Goal: Information Seeking & Learning: Learn about a topic

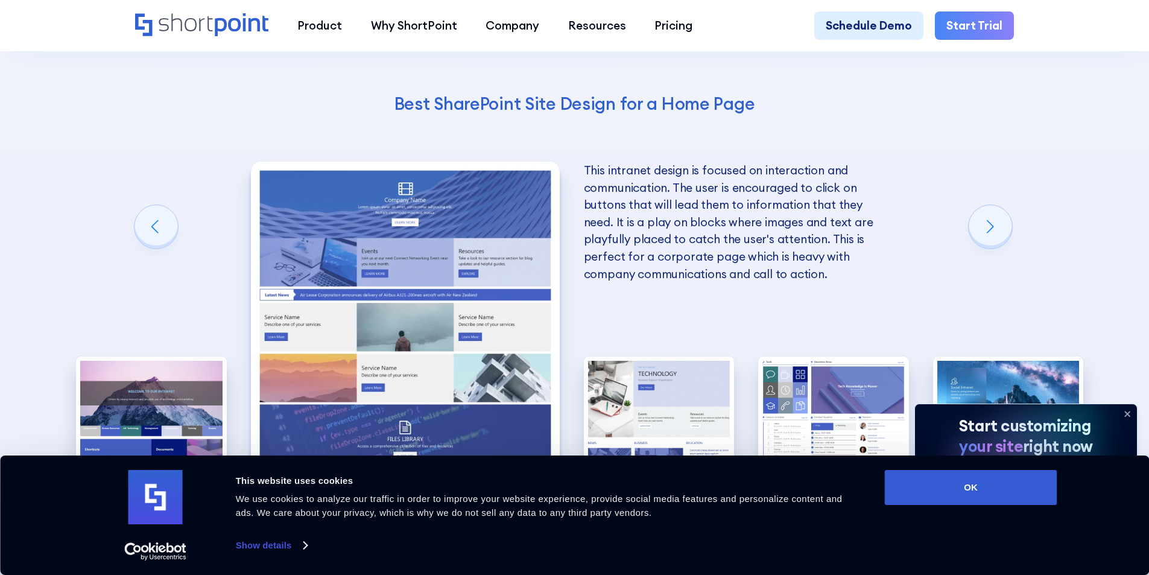
scroll to position [2895, 0]
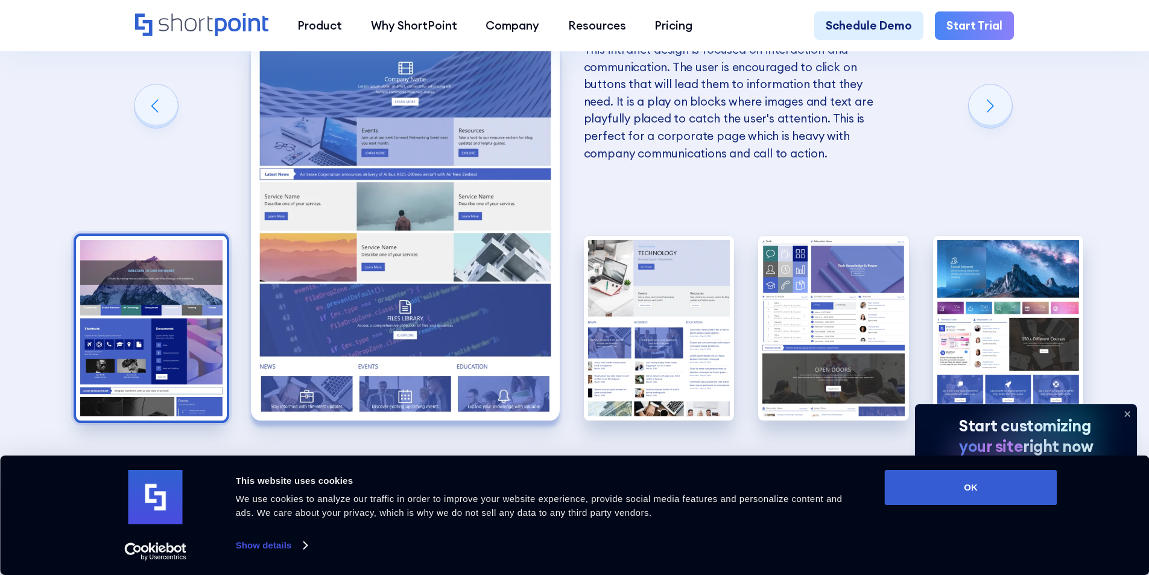
click at [165, 273] on img "1 / 5" at bounding box center [151, 328] width 151 height 185
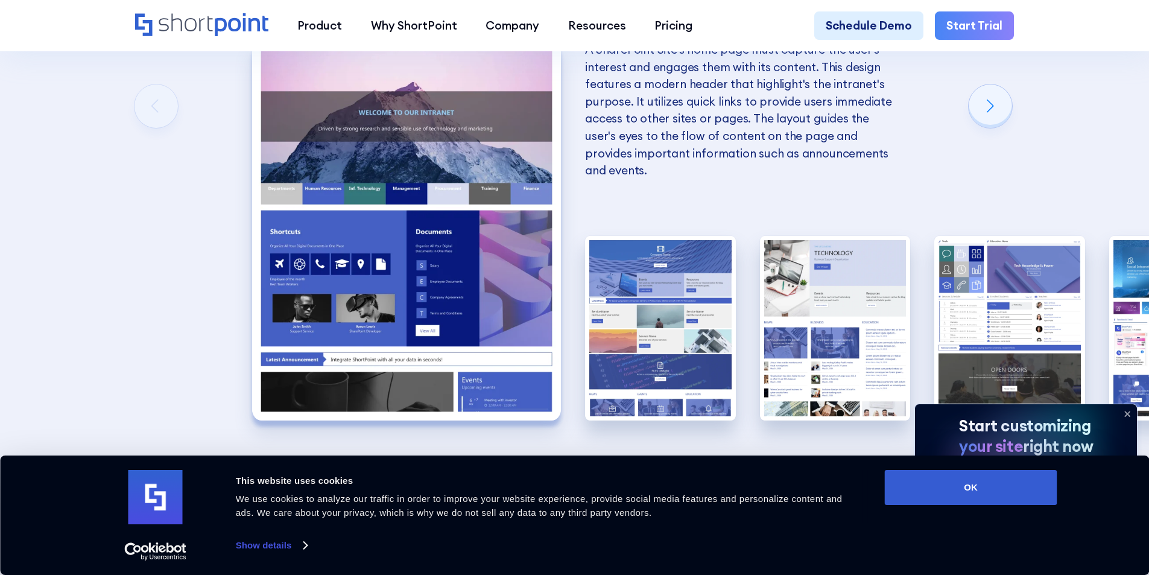
click at [467, 199] on img "1 / 5" at bounding box center [406, 230] width 309 height 379
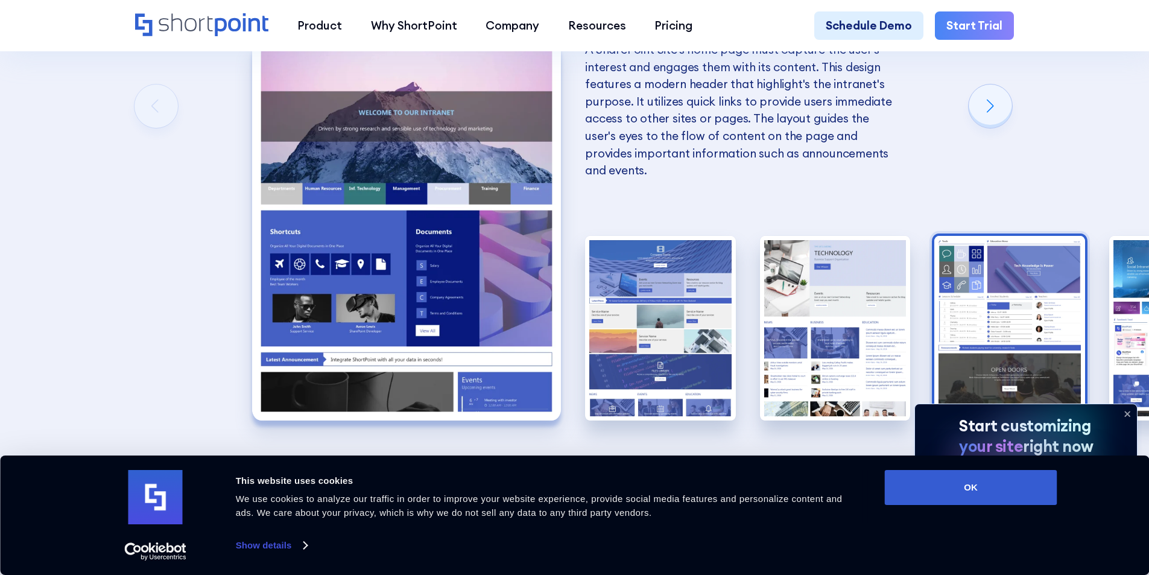
click at [988, 296] on img "4 / 5" at bounding box center [1009, 328] width 151 height 185
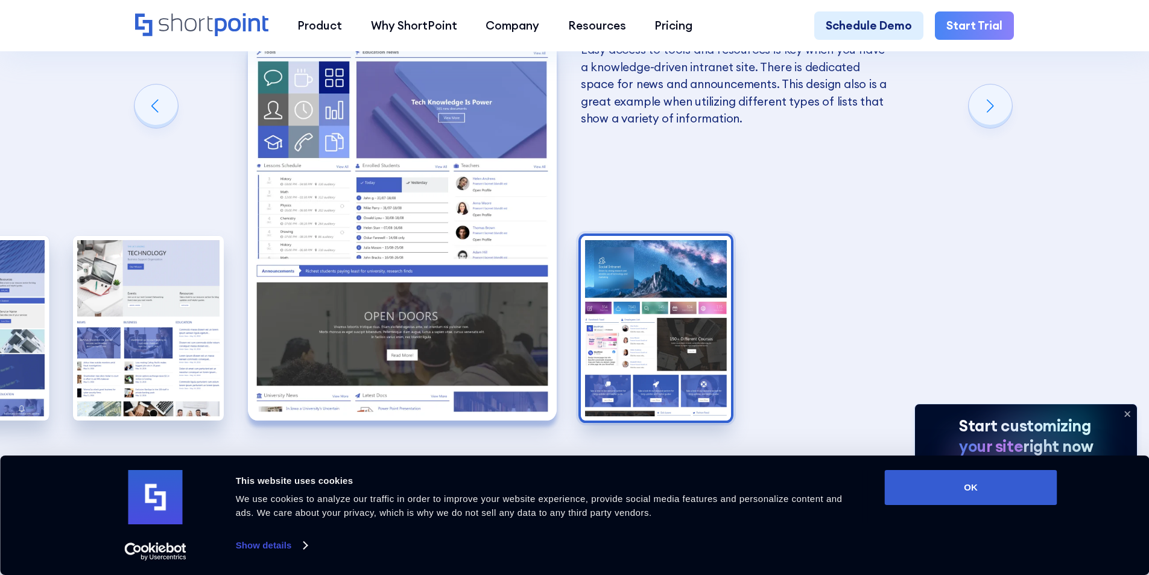
click at [631, 282] on img "5 / 5" at bounding box center [656, 328] width 151 height 185
